Goal: Transaction & Acquisition: Download file/media

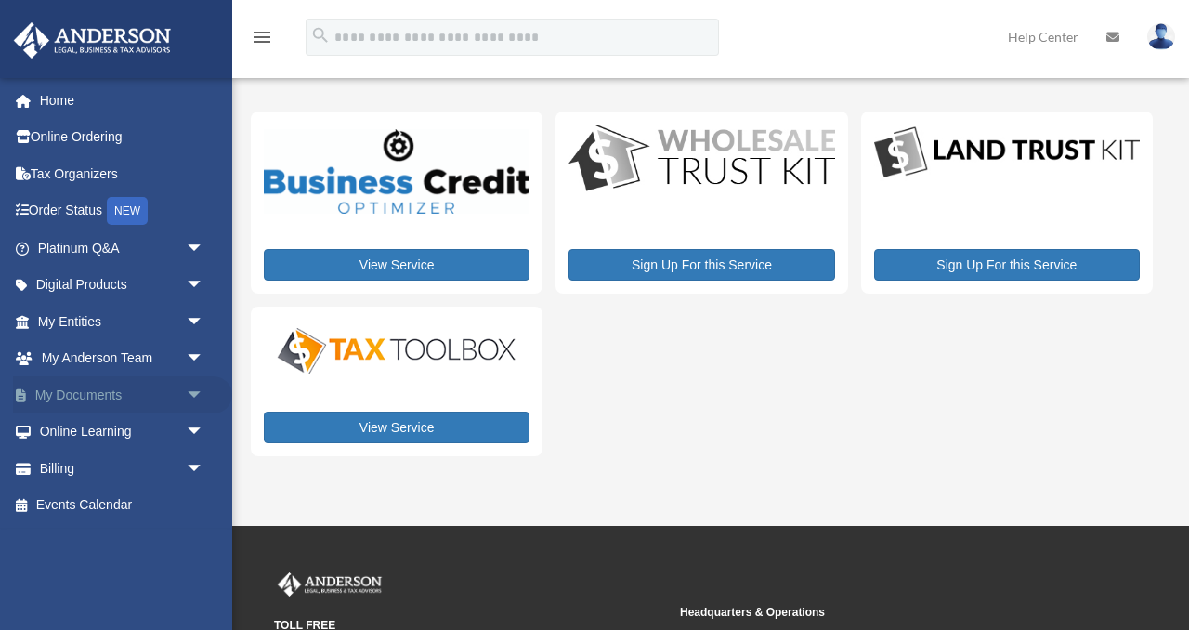
click at [194, 391] on span "arrow_drop_down" at bounding box center [204, 395] width 37 height 38
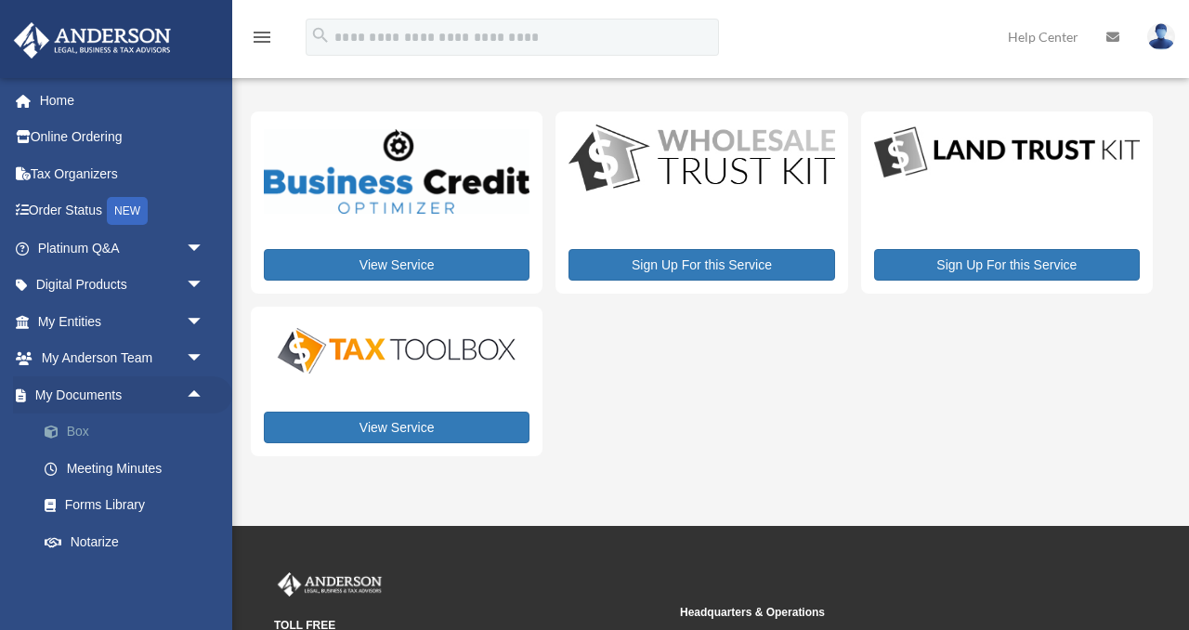
click at [75, 428] on link "Box" at bounding box center [129, 431] width 206 height 37
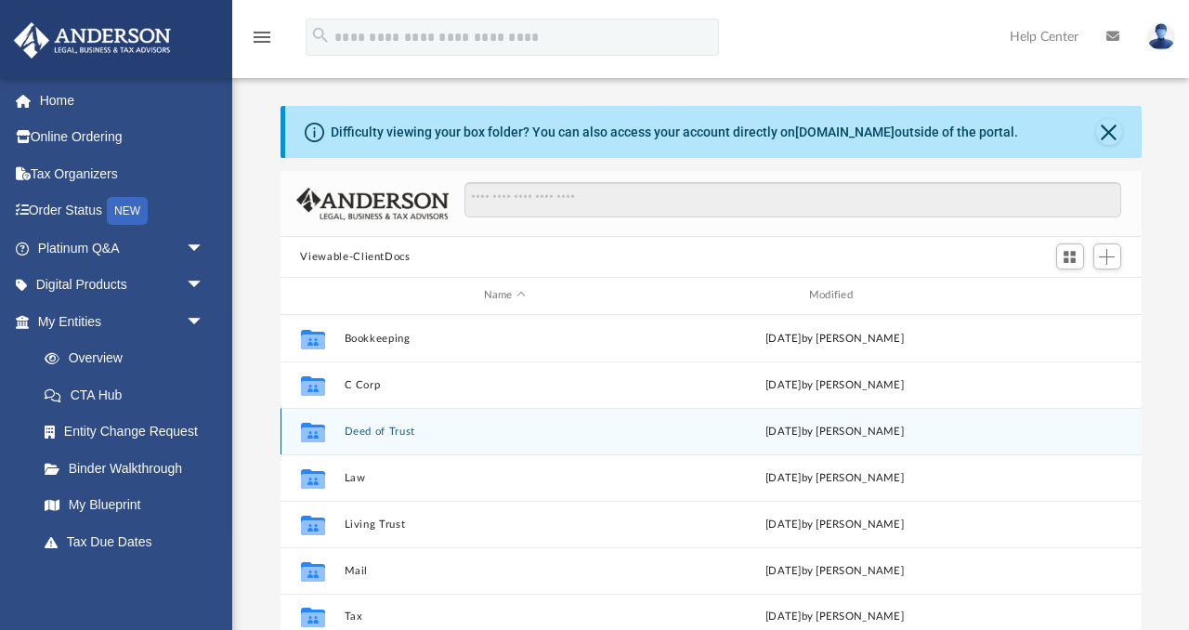
scroll to position [198, 0]
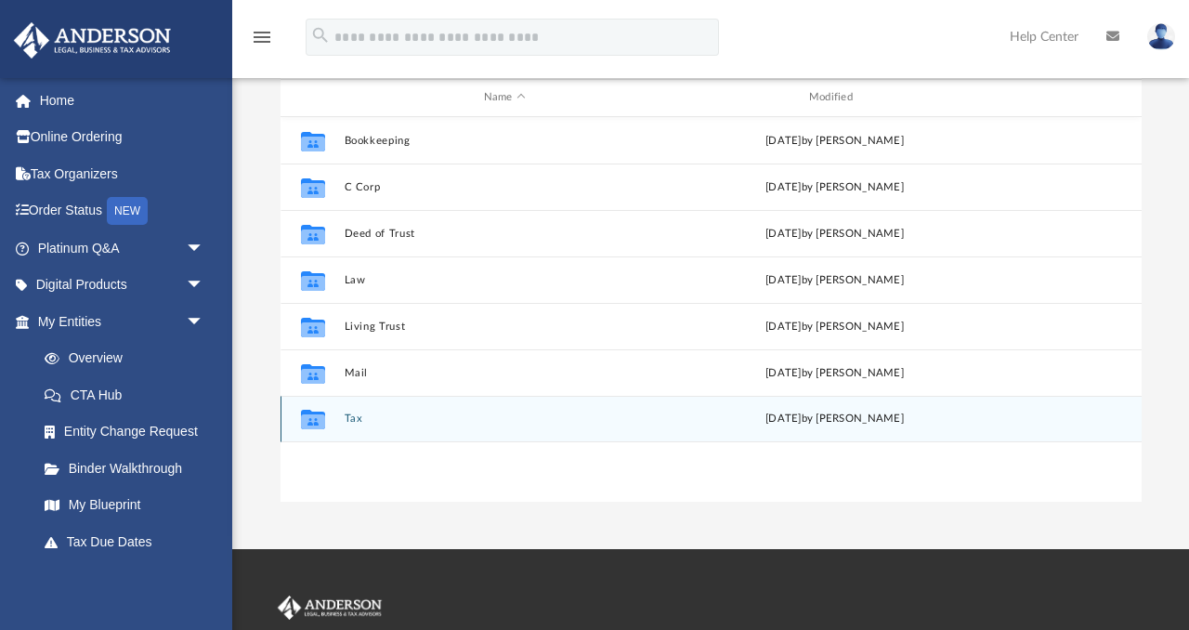
click at [351, 422] on button "Tax" at bounding box center [504, 418] width 321 height 12
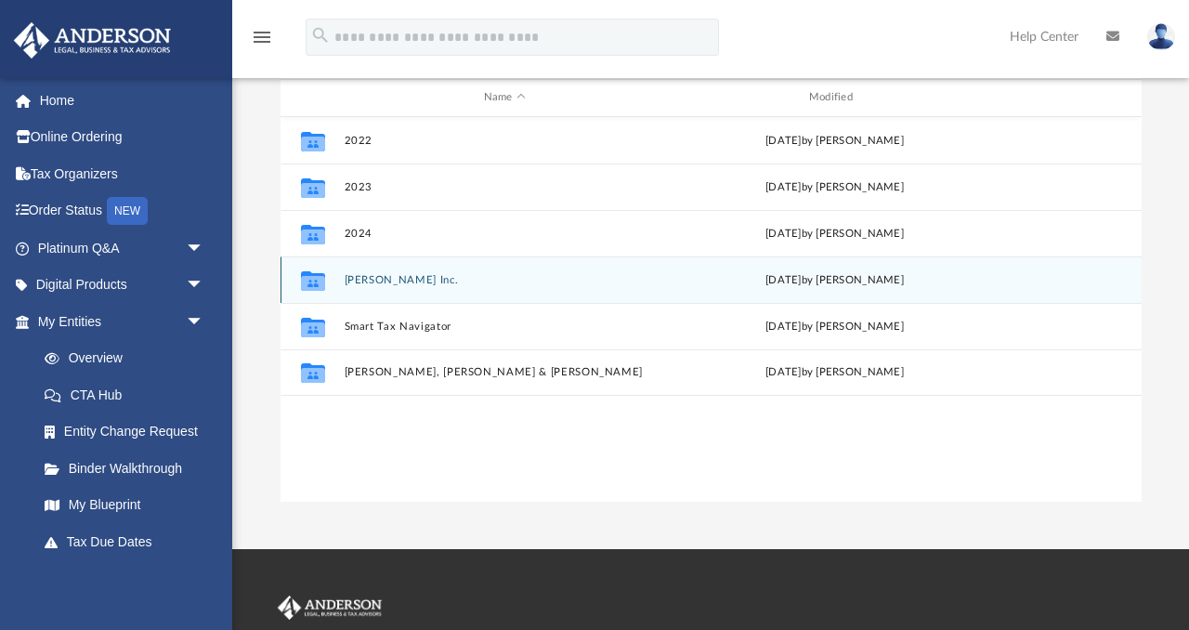
click at [389, 281] on button "Nila Wong Inc." at bounding box center [504, 280] width 321 height 12
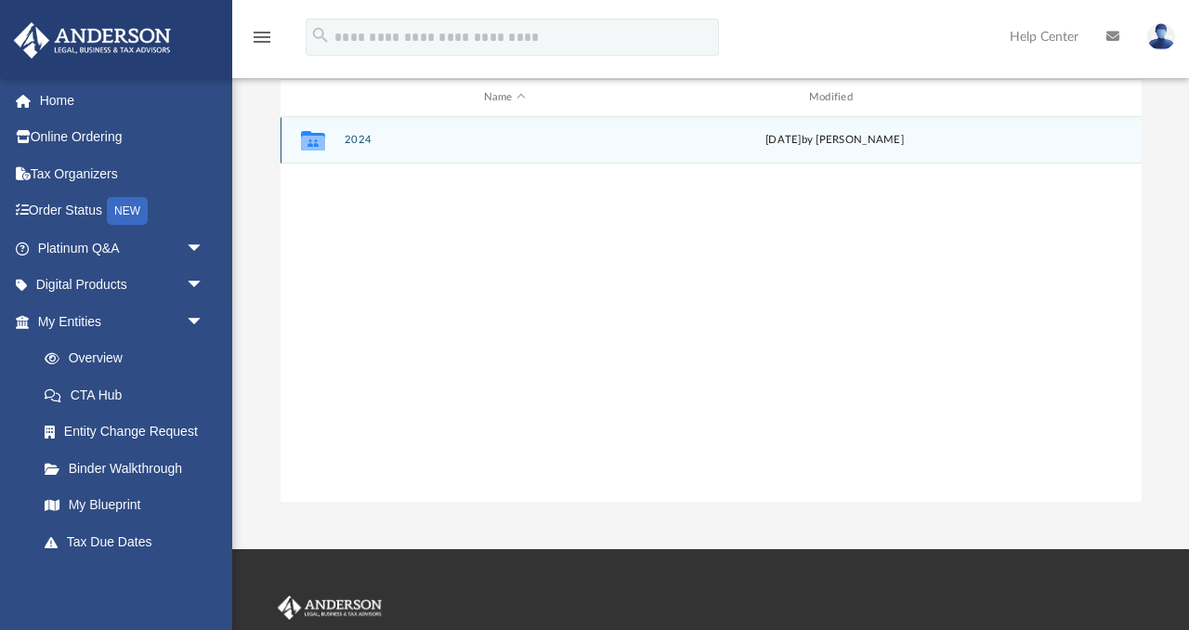
click at [363, 136] on button "2024" at bounding box center [504, 140] width 321 height 12
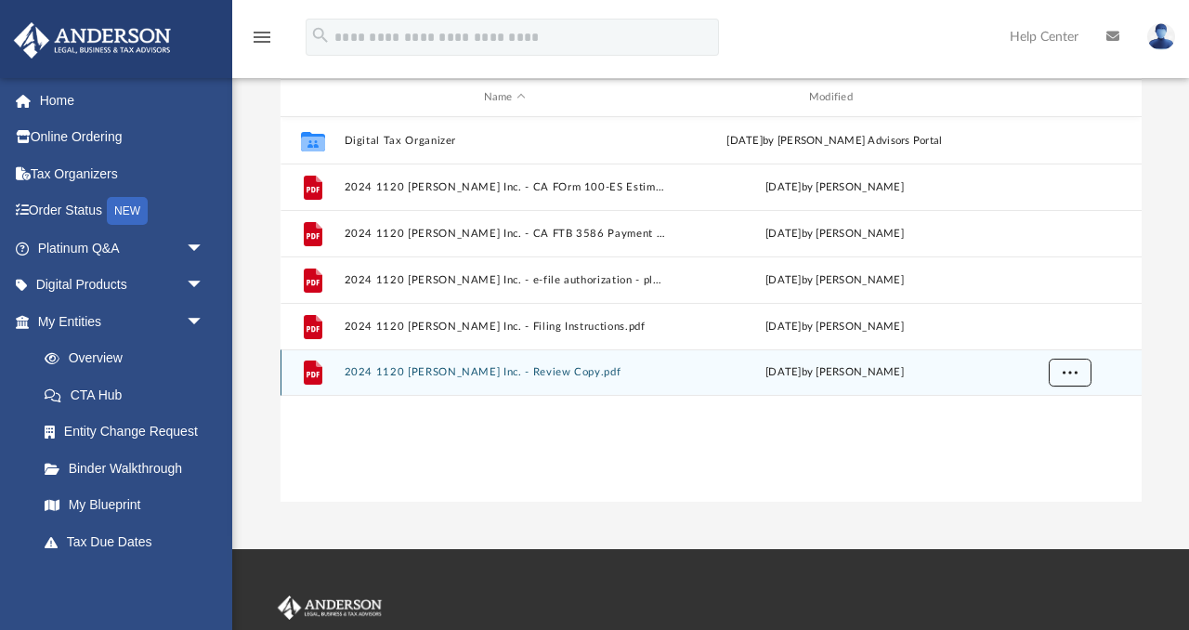
click at [1066, 368] on span "More options" at bounding box center [1069, 372] width 15 height 10
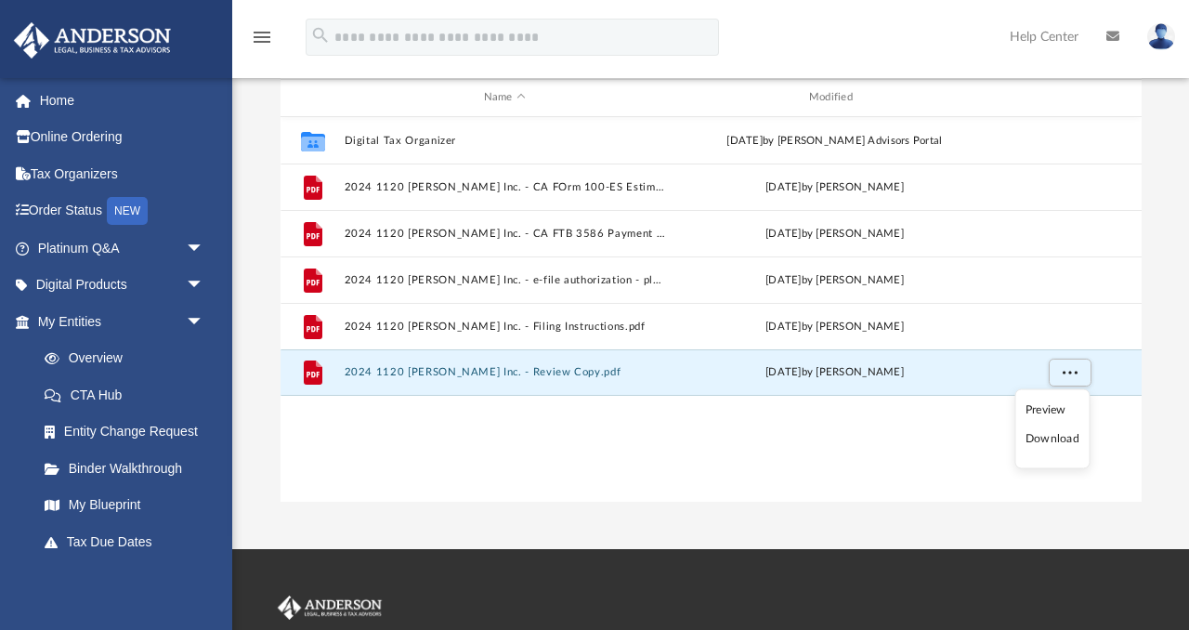
click at [1049, 443] on li "Download" at bounding box center [1053, 439] width 54 height 20
